Goal: Task Accomplishment & Management: Use online tool/utility

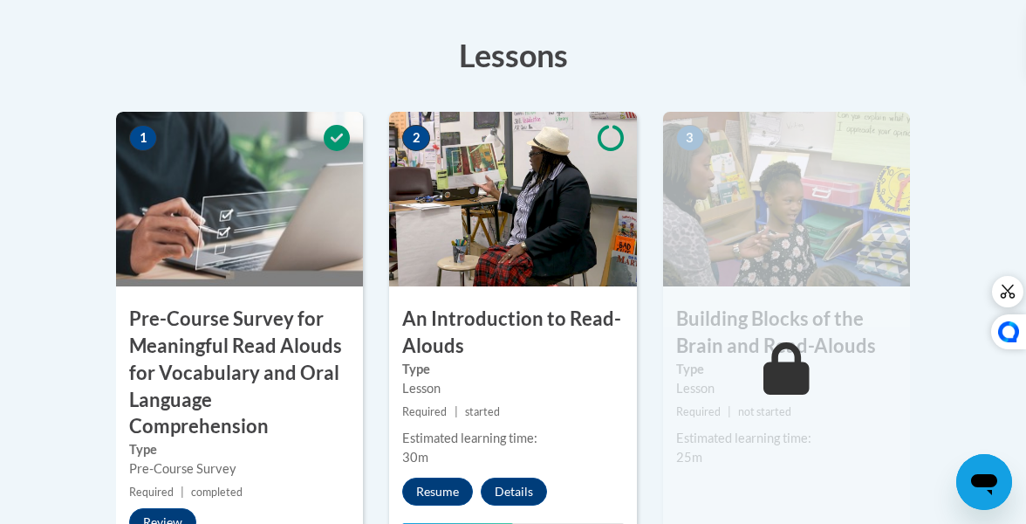
scroll to position [566, 0]
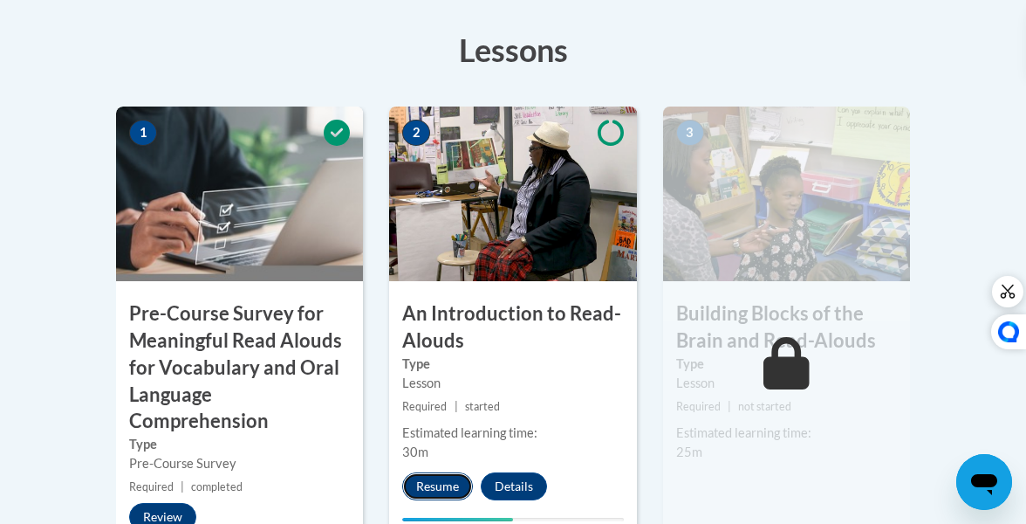
click at [434, 484] on button "Resume" at bounding box center [437, 486] width 71 height 28
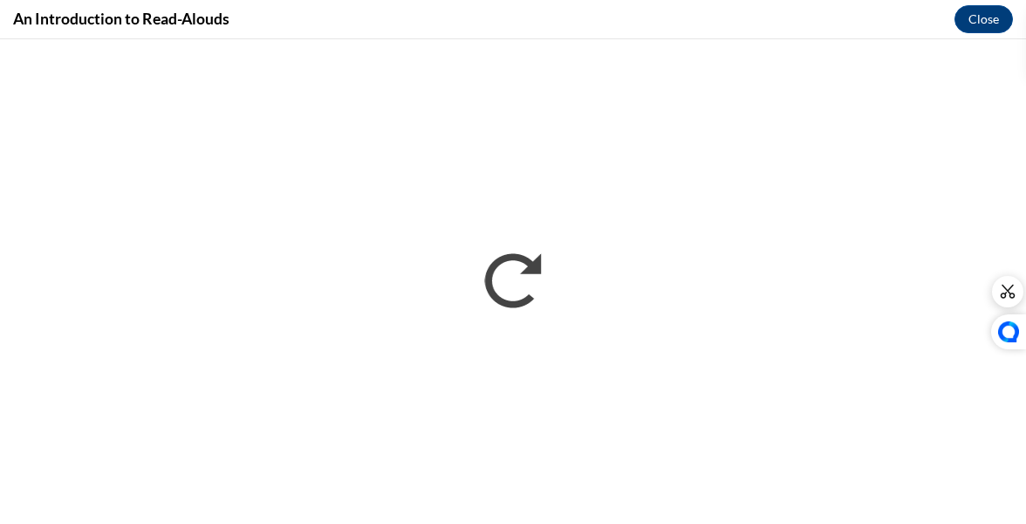
scroll to position [0, 0]
